Goal: Task Accomplishment & Management: Use online tool/utility

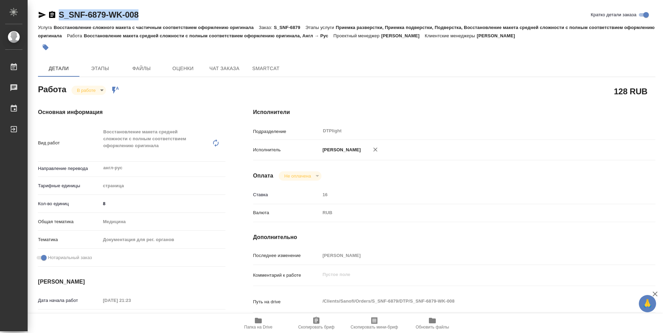
scroll to position [69, 0]
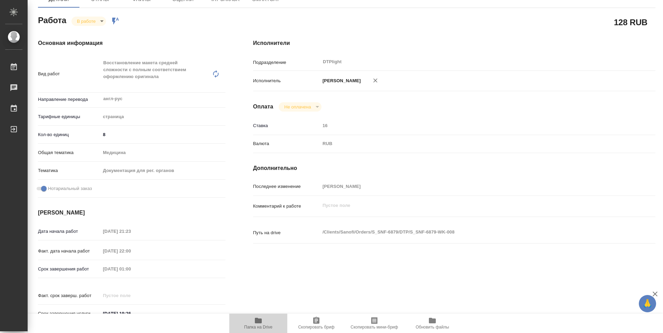
click at [259, 321] on icon "button" at bounding box center [258, 321] width 7 height 6
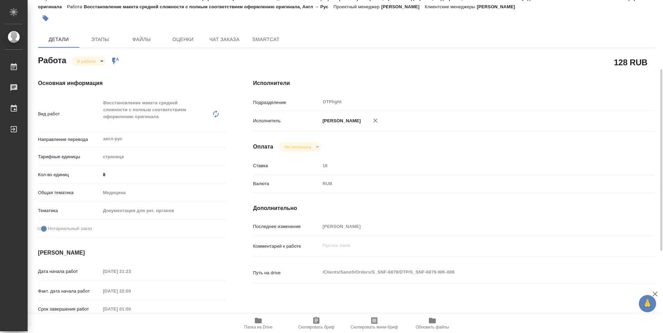
scroll to position [64, 0]
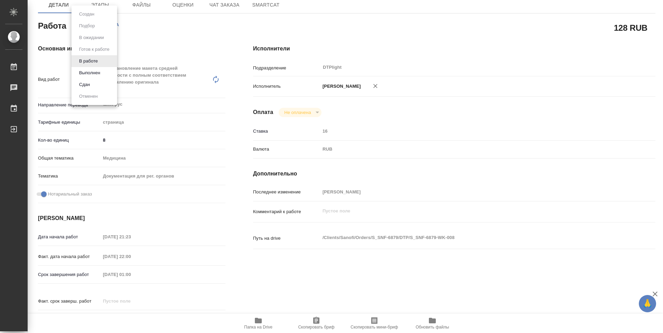
click at [84, 29] on body "🙏 .cls-1 fill:#fff; AWATERA Zubakova Viktoriya Работы 0 Чаты График Выйти S_SNF…" at bounding box center [331, 166] width 663 height 333
click at [107, 69] on li "Выполнен" at bounding box center [94, 73] width 46 height 12
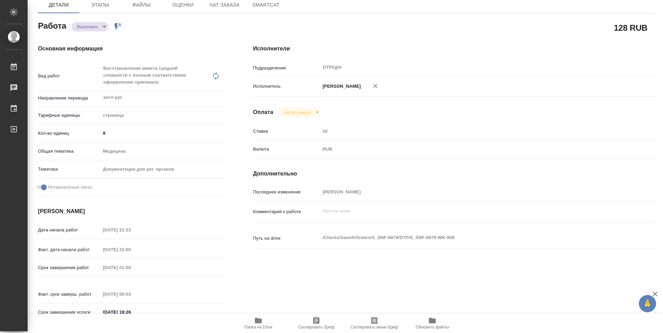
type textarea "x"
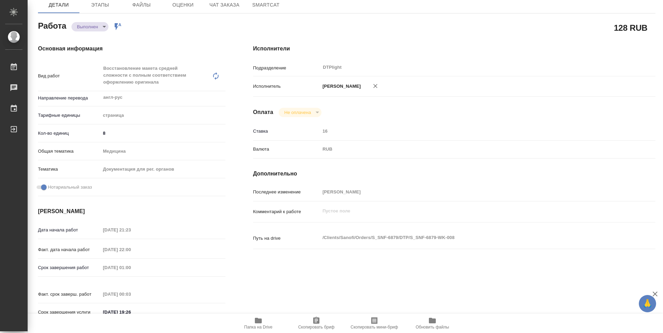
type textarea "x"
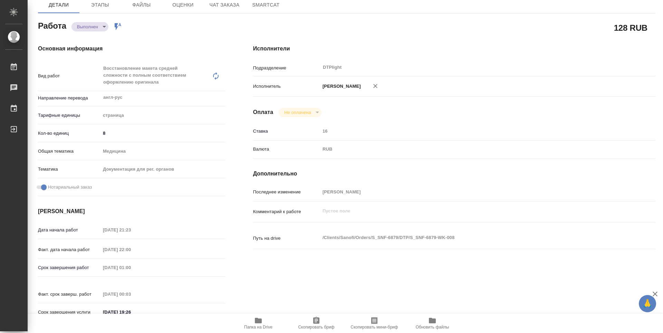
type textarea "x"
